Goal: Browse casually

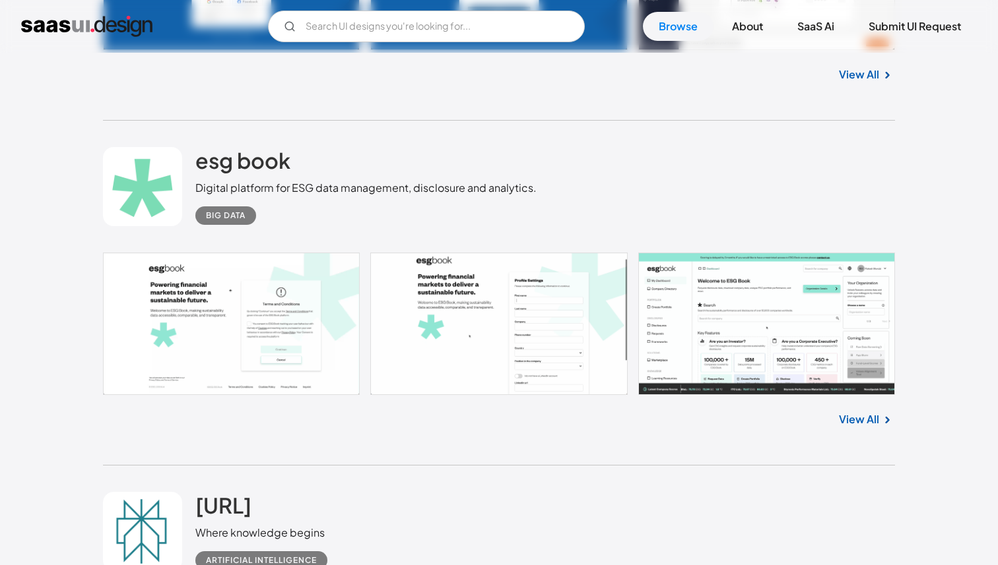
scroll to position [4094, 0]
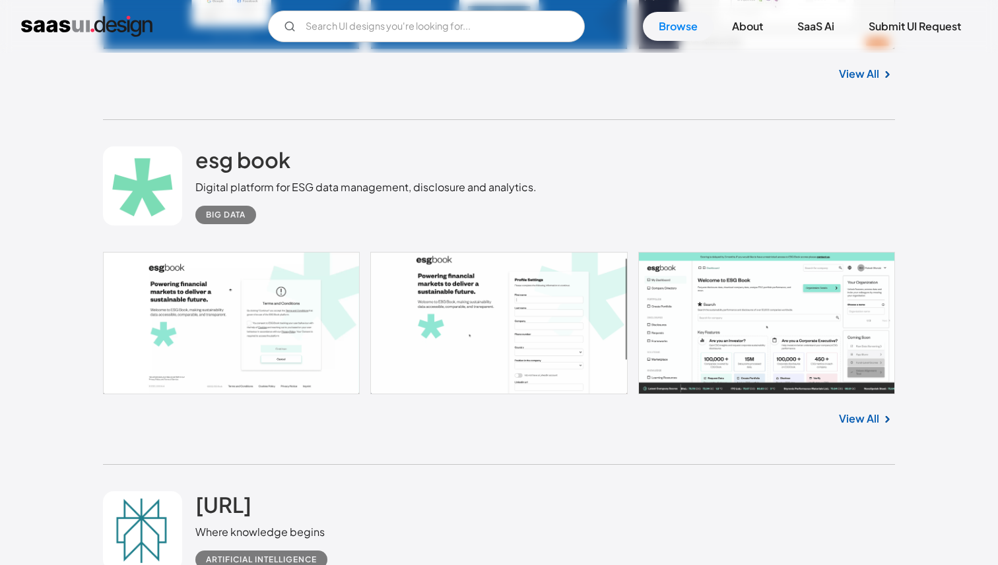
click at [746, 290] on link at bounding box center [499, 323] width 792 height 143
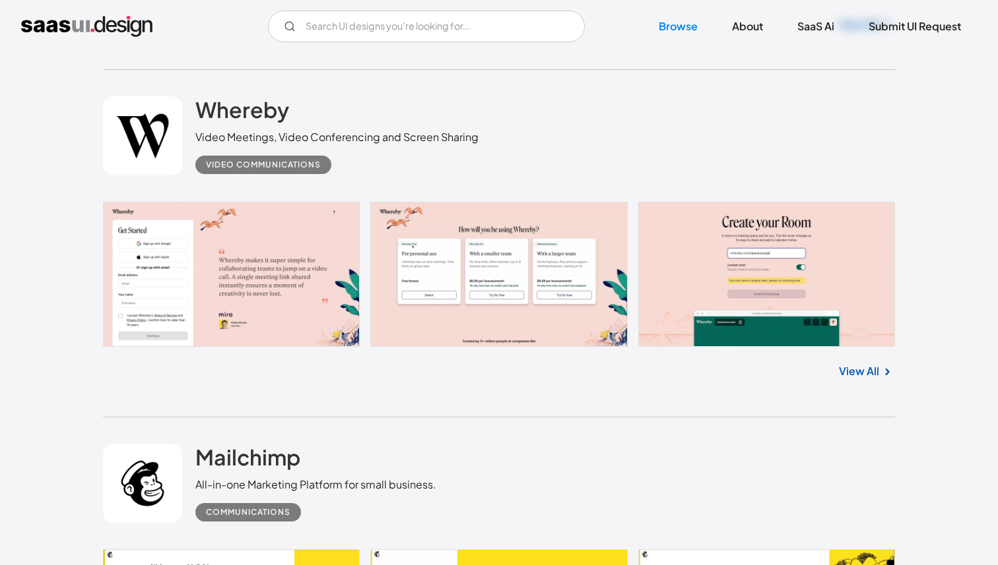
scroll to position [9990, 0]
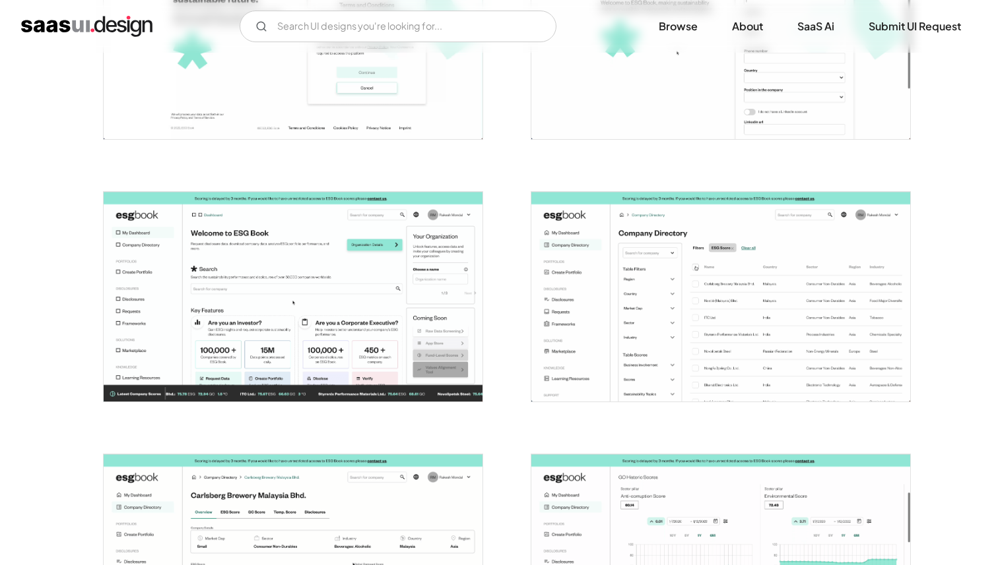
scroll to position [382, 0]
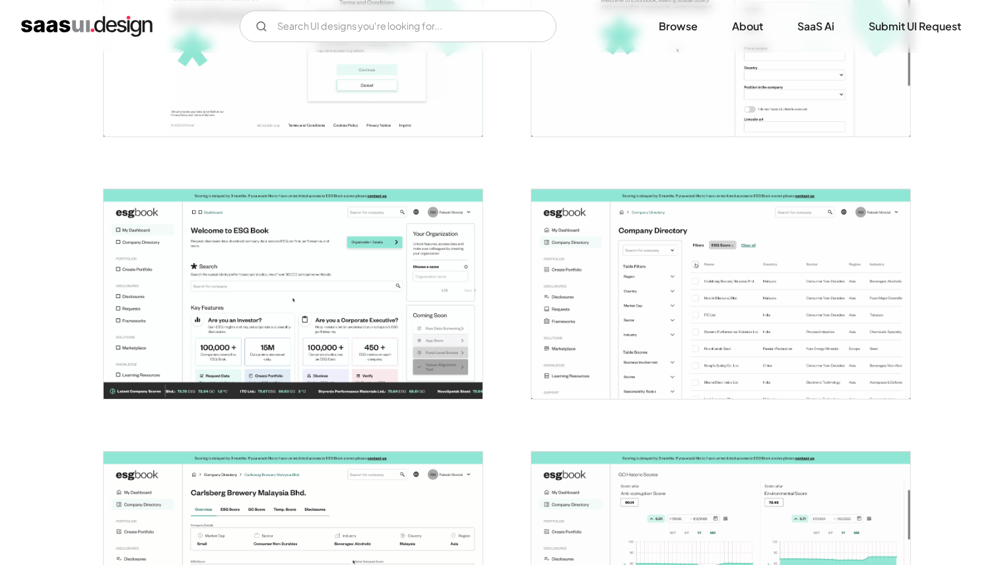
click at [340, 282] on img "open lightbox" at bounding box center [293, 294] width 379 height 210
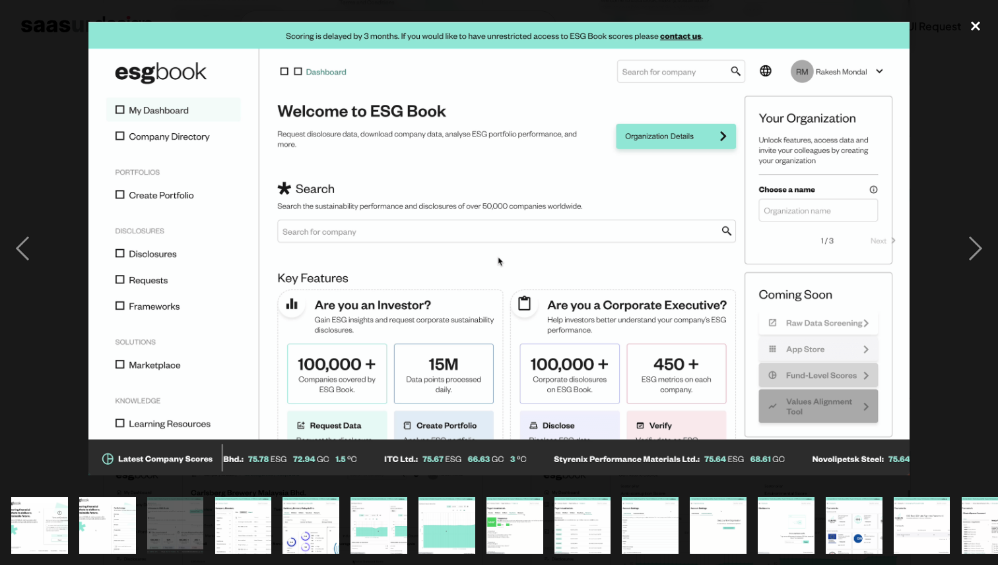
click at [975, 31] on div "close lightbox" at bounding box center [975, 25] width 45 height 29
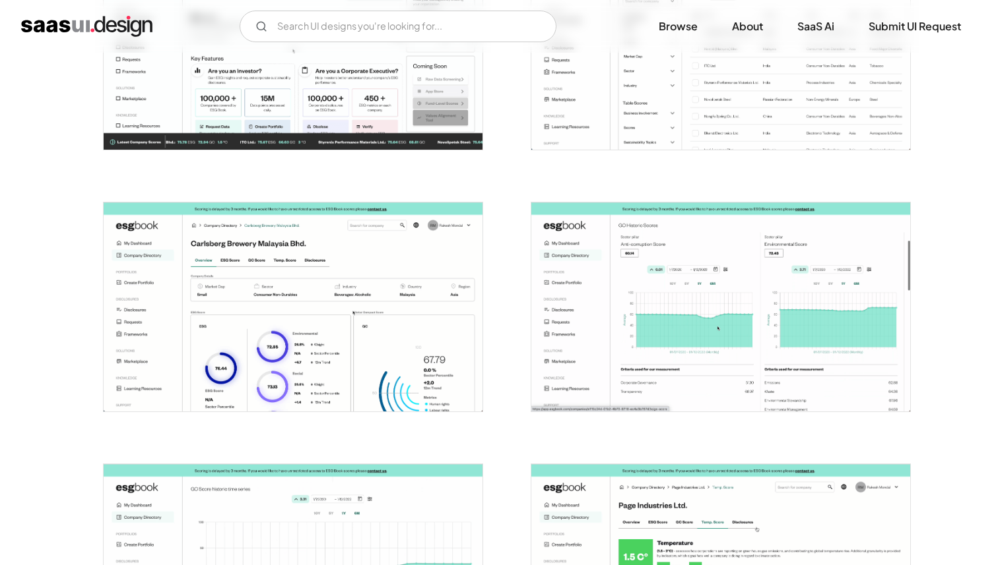
scroll to position [634, 0]
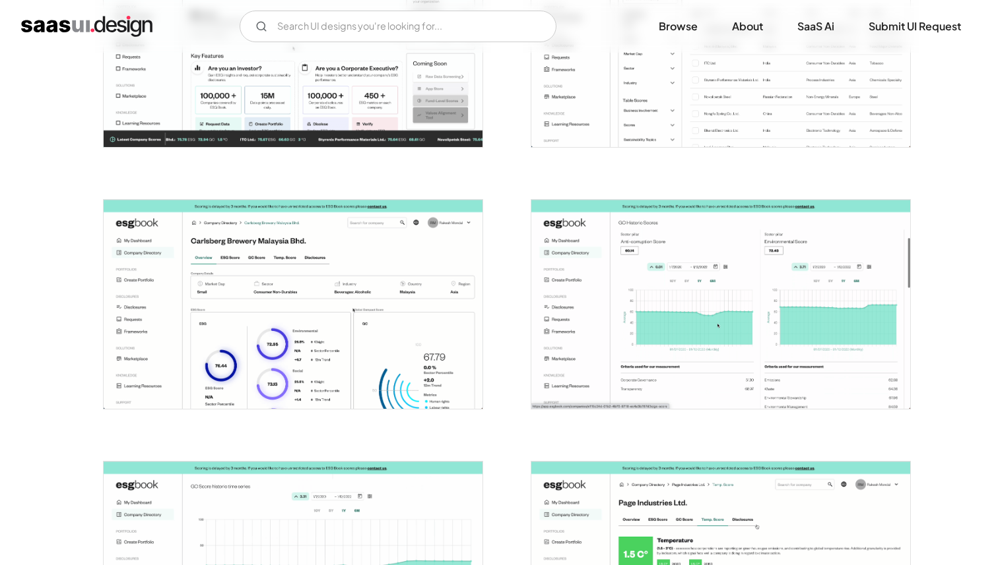
click at [366, 350] on img "open lightbox" at bounding box center [293, 305] width 379 height 210
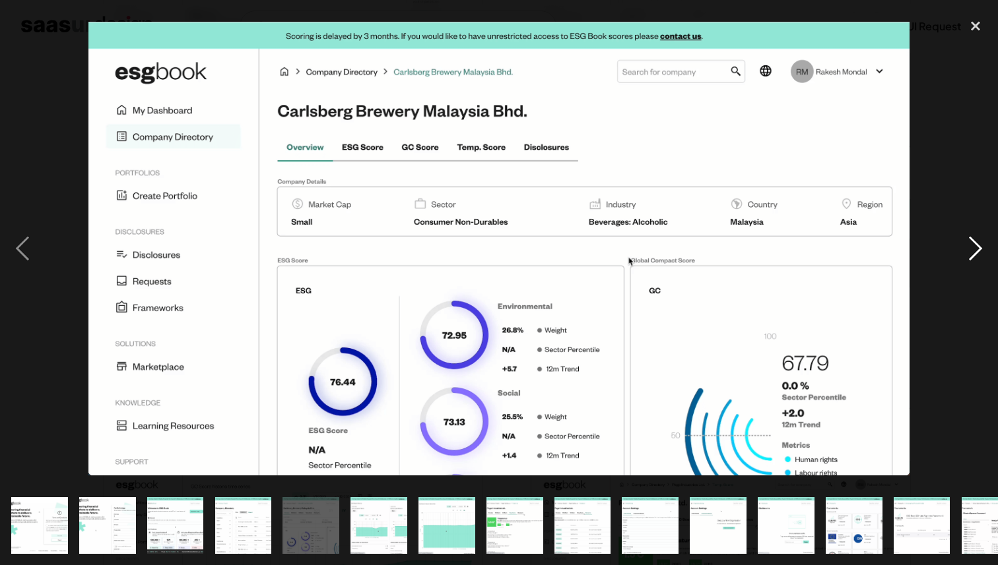
click at [976, 236] on div "next image" at bounding box center [975, 248] width 45 height 475
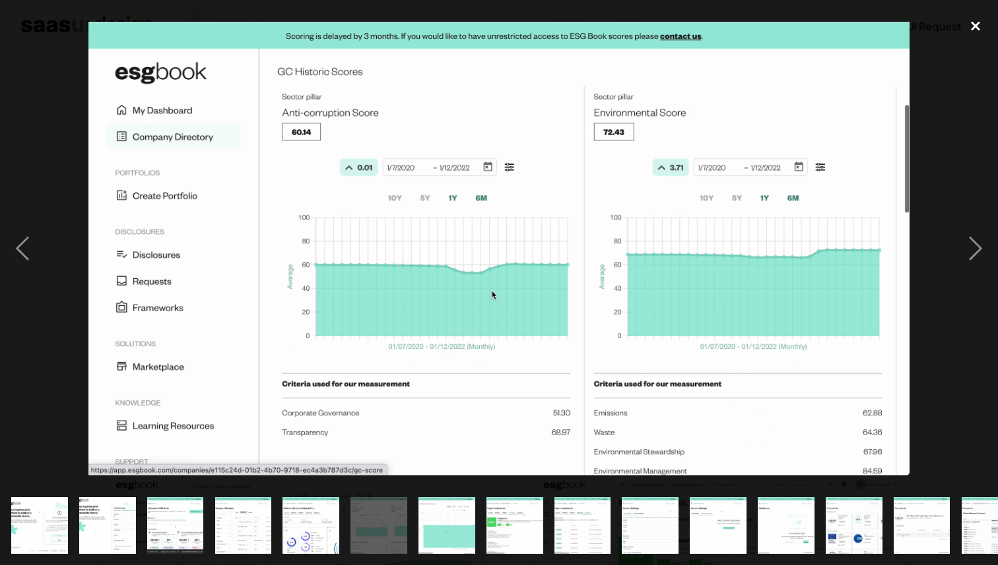
click at [975, 38] on div "close lightbox" at bounding box center [975, 25] width 45 height 29
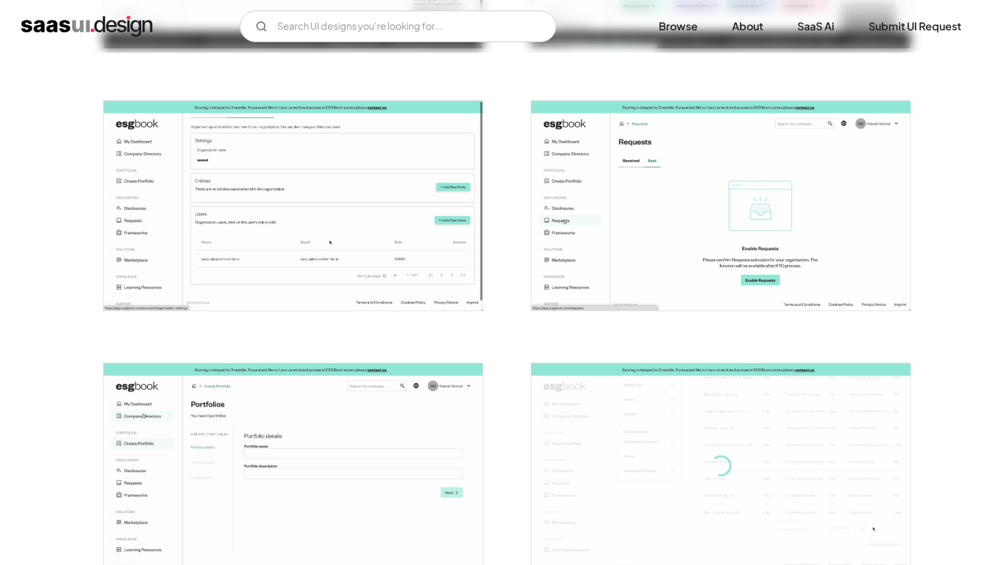
scroll to position [2570, 0]
